Goal: Complete application form: Complete application form

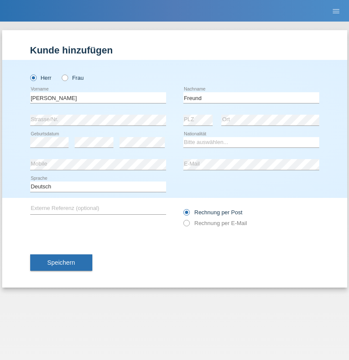
type input "Freund"
select select "CH"
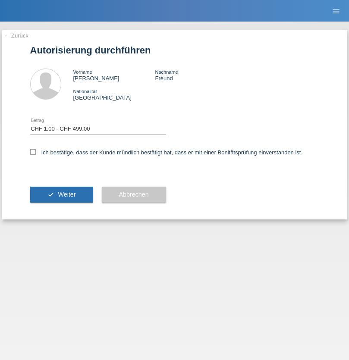
select select "1"
checkbox input "true"
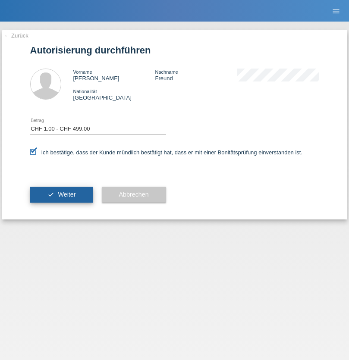
click at [61, 195] on span "Weiter" at bounding box center [67, 194] width 18 height 7
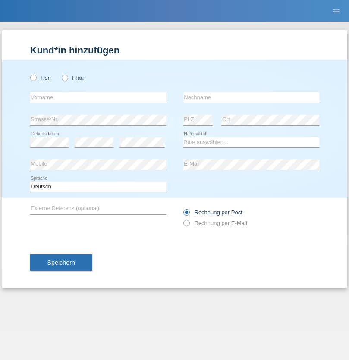
radio input "true"
click at [98, 98] on input "text" at bounding box center [98, 97] width 136 height 11
type input "Beatrice"
click at [251, 98] on input "text" at bounding box center [251, 97] width 136 height 11
type input "Zuberbühler"
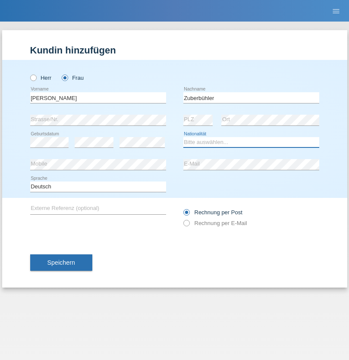
select select "CH"
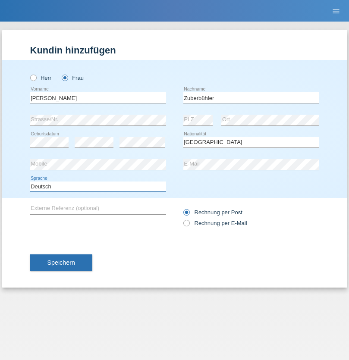
select select "en"
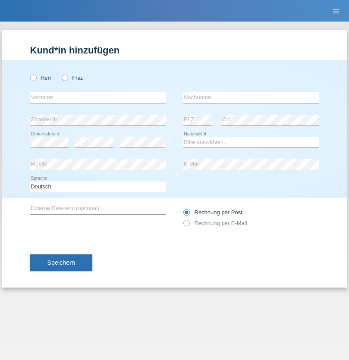
radio input "true"
click at [98, 98] on input "text" at bounding box center [98, 97] width 136 height 11
type input "[PERSON_NAME]"
click at [251, 98] on input "text" at bounding box center [251, 97] width 136 height 11
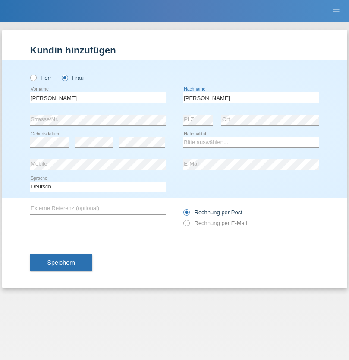
type input "[PERSON_NAME]"
select select "PT"
select select "C"
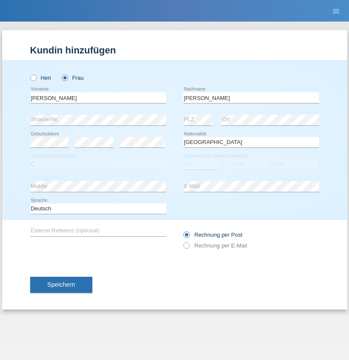
select select "20"
select select "01"
select select "1956"
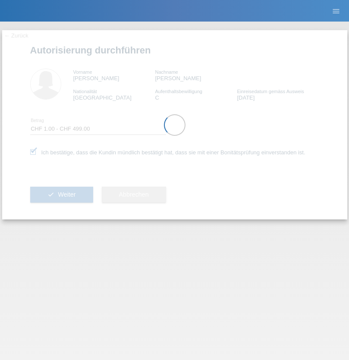
select select "1"
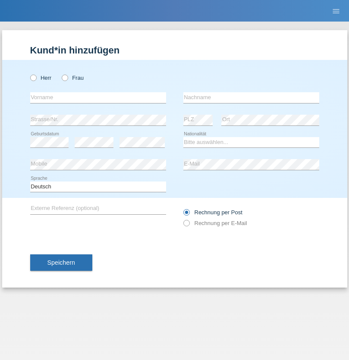
radio input "true"
click at [98, 98] on input "text" at bounding box center [98, 97] width 136 height 11
type input "Marilyn"
click at [251, 98] on input "text" at bounding box center [251, 97] width 136 height 11
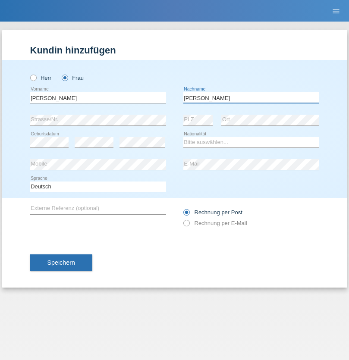
type input "Gorgoglione"
select select "CH"
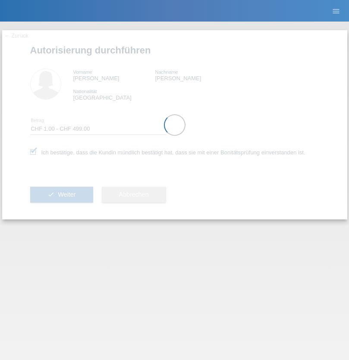
select select "1"
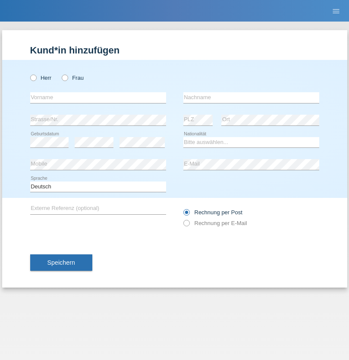
radio input "true"
click at [98, 98] on input "text" at bounding box center [98, 97] width 136 height 11
type input "Thammachat"
click at [251, 98] on input "text" at bounding box center [251, 97] width 136 height 11
type input "Kaewphoung"
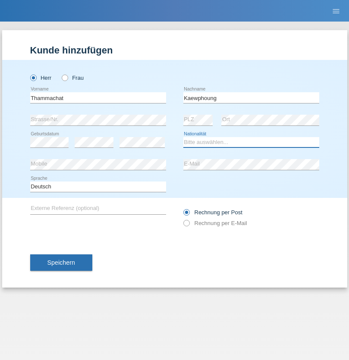
select select "TH"
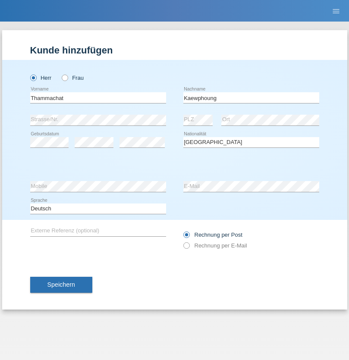
select select "C"
select select "23"
select select "12"
select select "2021"
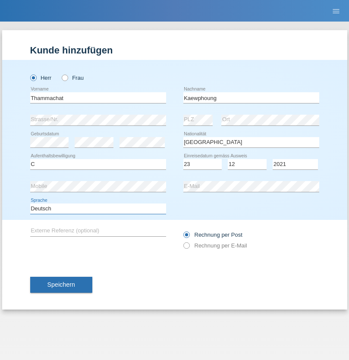
select select "en"
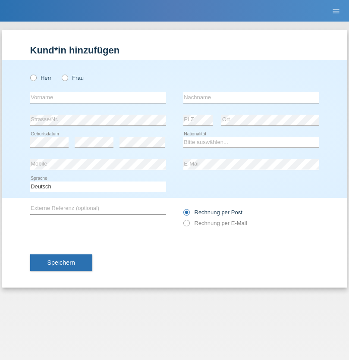
radio input "true"
click at [98, 98] on input "text" at bounding box center [98, 97] width 136 height 11
type input "Thammachat"
click at [251, 98] on input "text" at bounding box center [251, 97] width 136 height 11
type input "Kaewphoung"
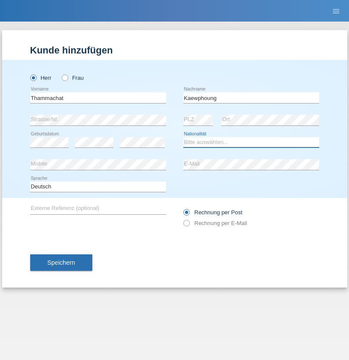
select select "TH"
select select "C"
select select "23"
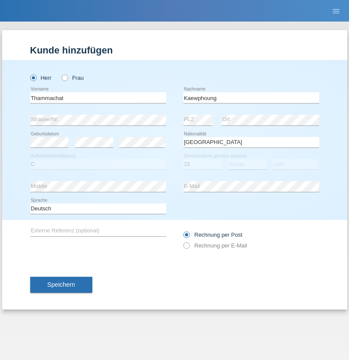
select select "12"
select select "2021"
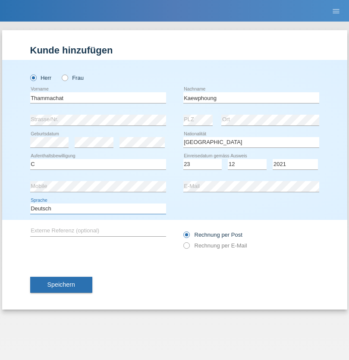
select select "en"
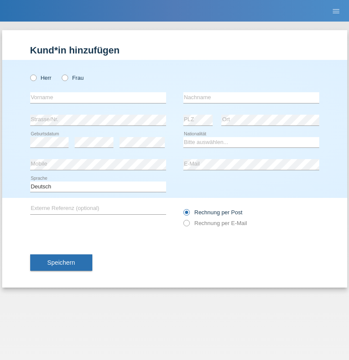
radio input "true"
click at [98, 98] on input "text" at bounding box center [98, 97] width 136 height 11
type input "Chiara Maria"
click at [251, 98] on input "text" at bounding box center [251, 97] width 136 height 11
type input "Recine"
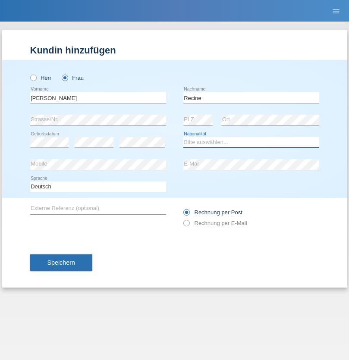
select select "CH"
radio input "true"
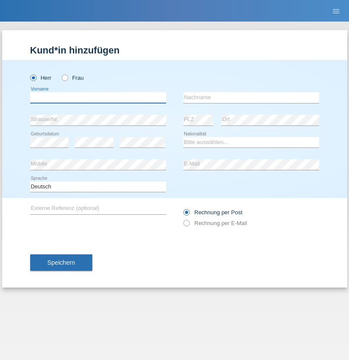
click at [98, 98] on input "text" at bounding box center [98, 97] width 136 height 11
type input "Christof"
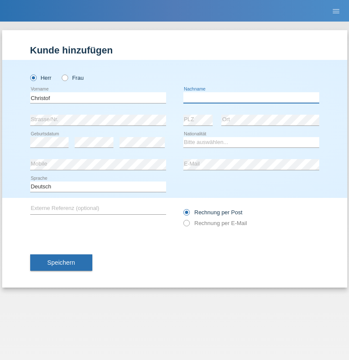
click at [251, 98] on input "text" at bounding box center [251, 97] width 136 height 11
type input "[PERSON_NAME]"
select select "CH"
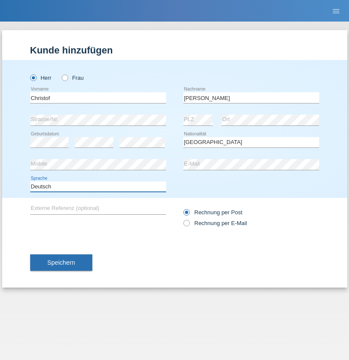
select select "en"
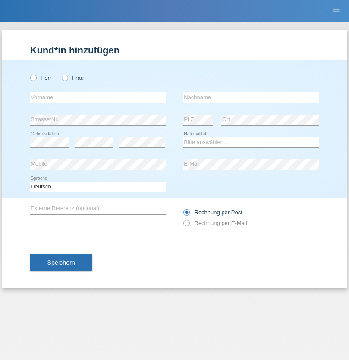
radio input "true"
click at [98, 98] on input "text" at bounding box center [98, 97] width 136 height 11
type input "Qashqo"
click at [251, 98] on input "text" at bounding box center [251, 97] width 136 height 11
type input "[PERSON_NAME]"
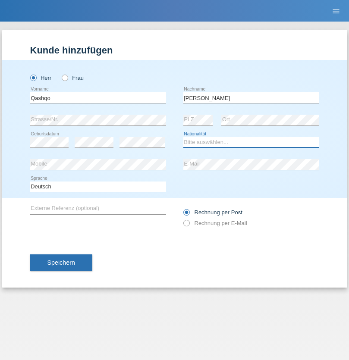
select select "CH"
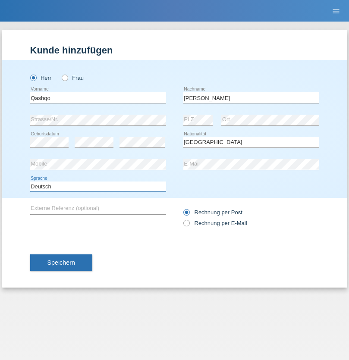
select select "en"
